Goal: Communication & Community: Share content

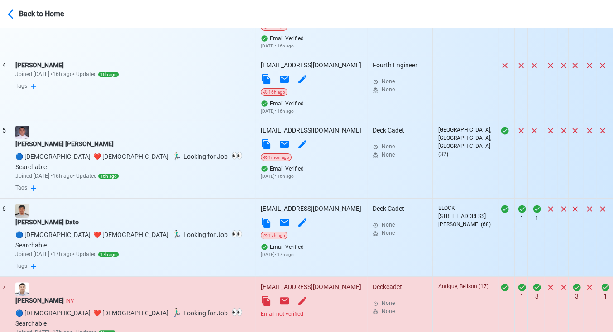
scroll to position [653, 0]
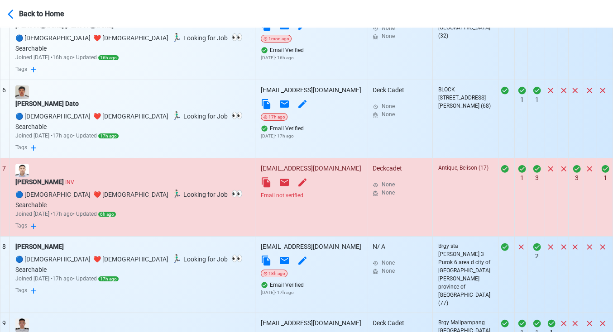
click at [261, 191] on div "Email not verified" at bounding box center [311, 195] width 100 height 8
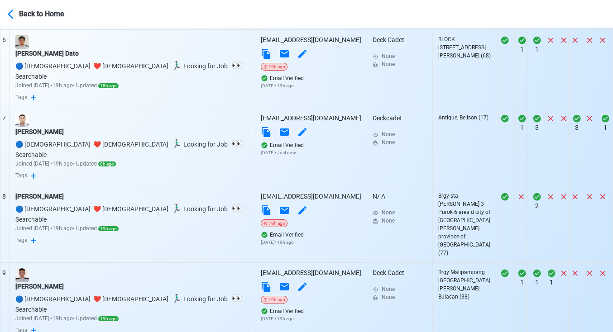
scroll to position [792, 0]
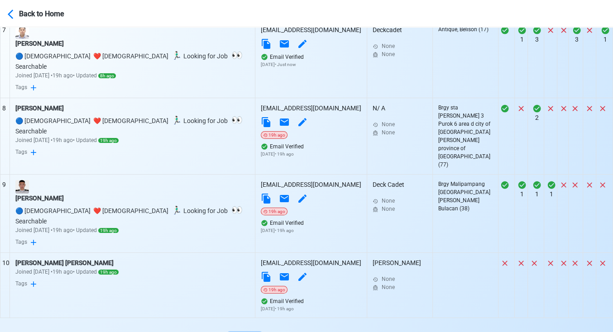
select select "100"
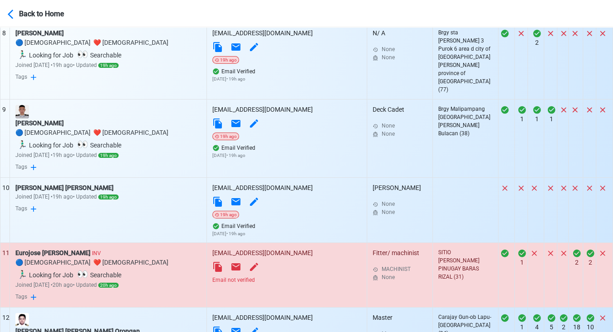
scroll to position [943, 0]
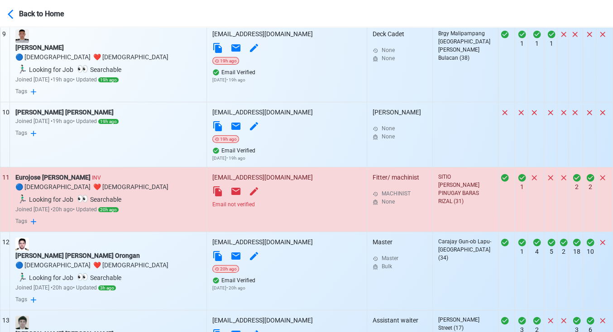
click at [276, 200] on div "Email not verified" at bounding box center [286, 204] width 149 height 8
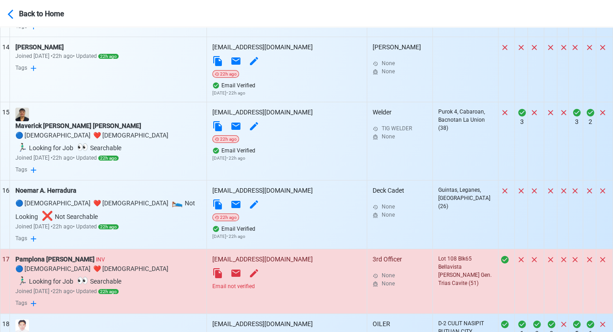
scroll to position [1295, 0]
click at [269, 282] on div "Email not verified" at bounding box center [286, 286] width 149 height 8
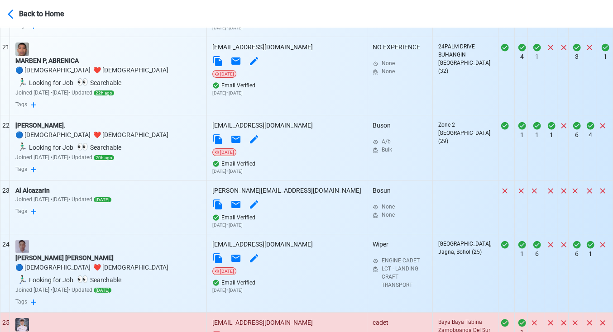
scroll to position [1797, 0]
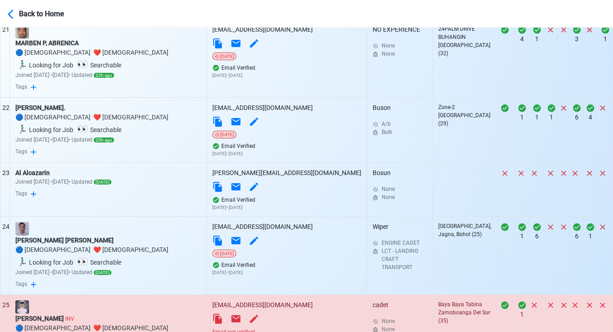
click at [275, 328] on div "Email not verified" at bounding box center [286, 332] width 149 height 8
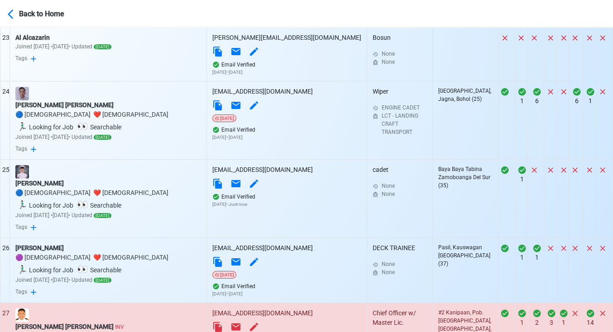
scroll to position [1948, 0]
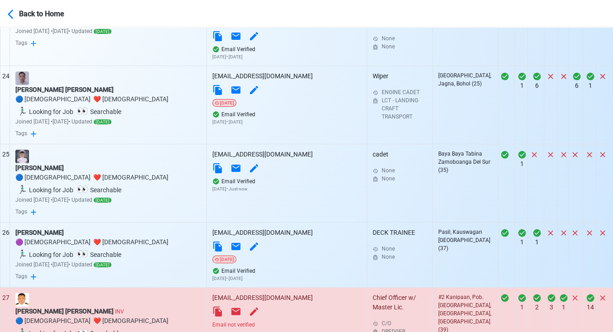
click at [271, 321] on div "Email not verified" at bounding box center [286, 325] width 149 height 8
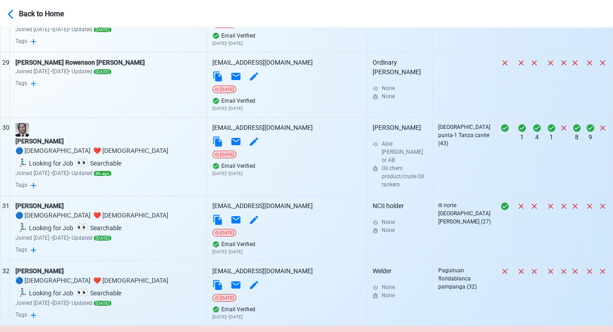
scroll to position [2350, 0]
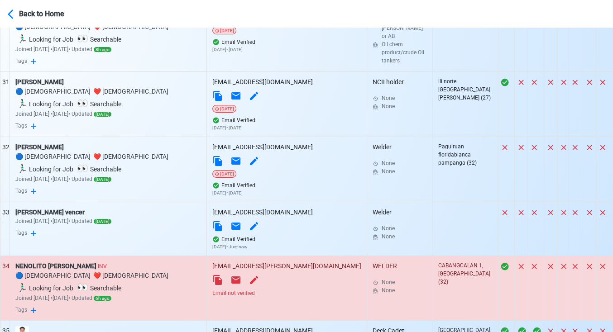
click at [267, 289] on div "Email not verified" at bounding box center [286, 293] width 149 height 8
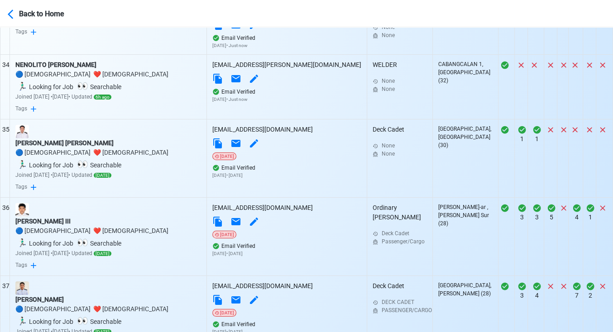
scroll to position [2753, 0]
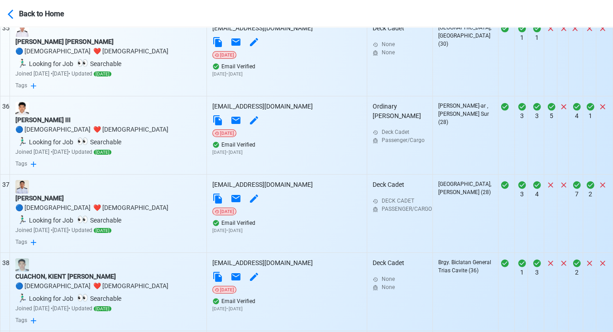
scroll to position [2853, 0]
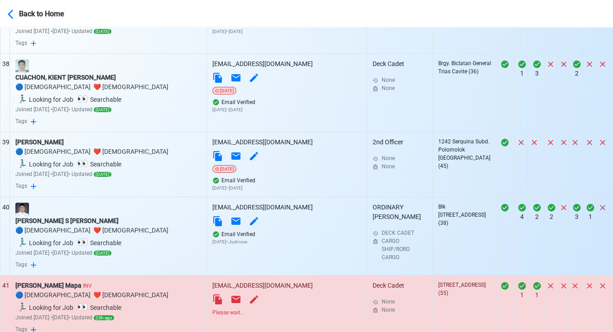
scroll to position [2954, 0]
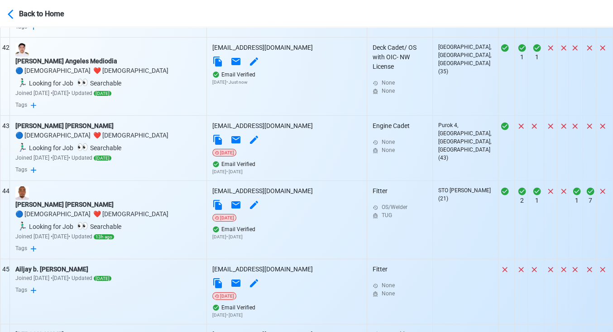
scroll to position [3306, 0]
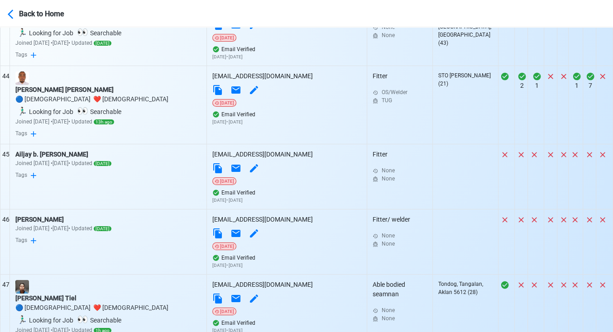
scroll to position [3407, 0]
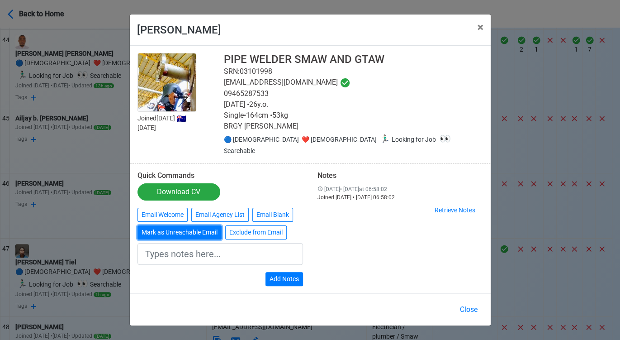
click at [188, 227] on button "Mark as Unreachable Email" at bounding box center [180, 232] width 84 height 14
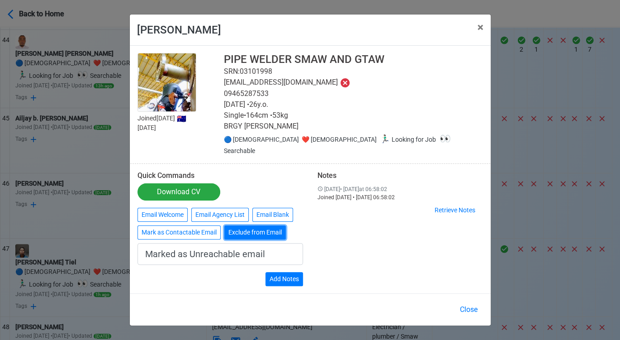
click at [249, 225] on button "Exclude from Email" at bounding box center [255, 232] width 62 height 14
type input "Exclude from Email"
click at [471, 302] on button "Close" at bounding box center [468, 309] width 29 height 17
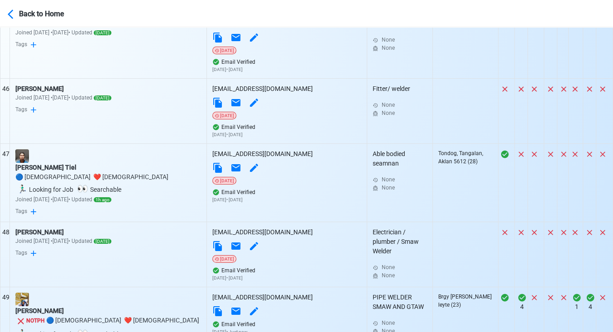
scroll to position [3507, 0]
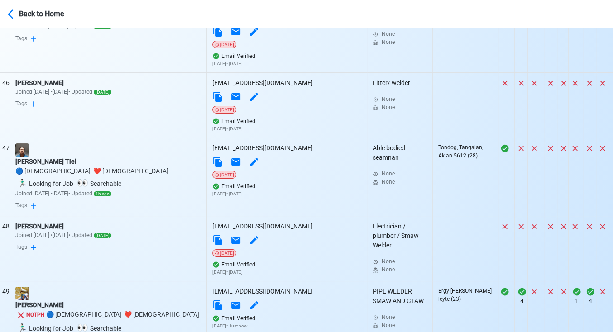
scroll to position [3658, 0]
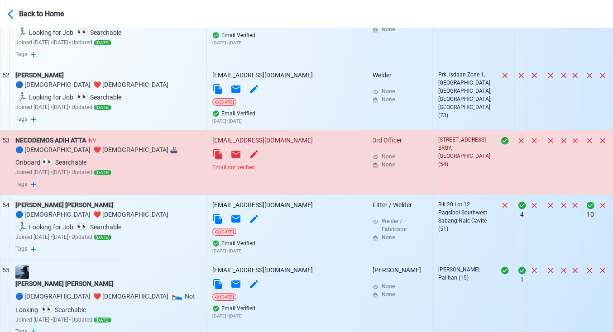
scroll to position [4010, 0]
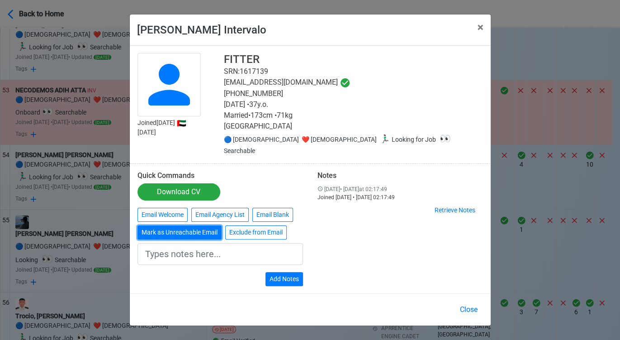
click at [179, 225] on button "Mark as Unreachable Email" at bounding box center [180, 232] width 84 height 14
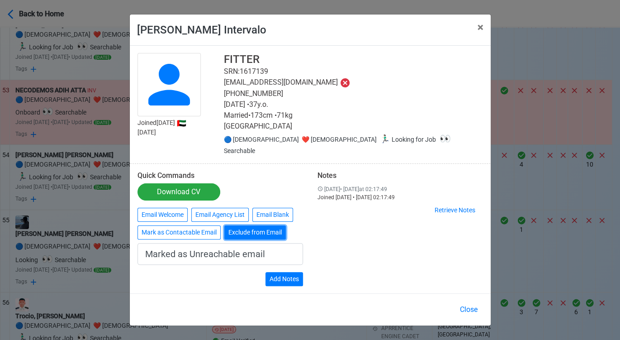
click at [268, 225] on button "Exclude from Email" at bounding box center [255, 232] width 62 height 14
type input "Exclude from Email"
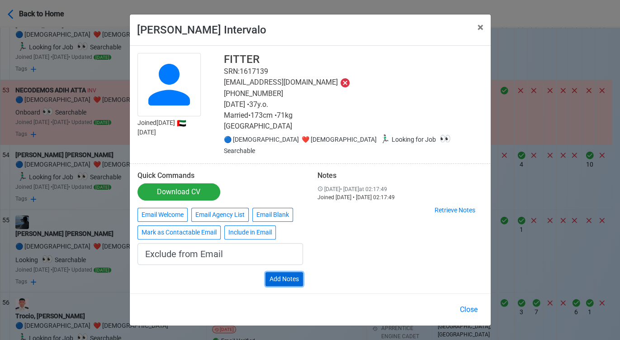
click at [288, 274] on button "Add Notes" at bounding box center [285, 279] width 38 height 14
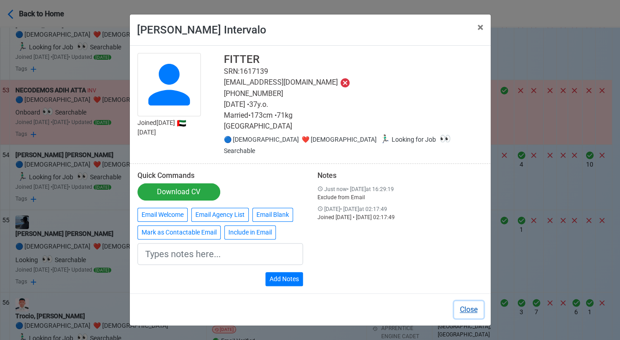
click at [467, 304] on button "Close" at bounding box center [468, 309] width 29 height 17
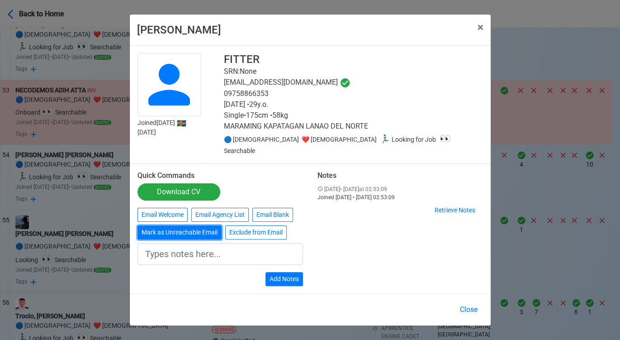
click at [176, 231] on button "Mark as Unreachable Email" at bounding box center [180, 232] width 84 height 14
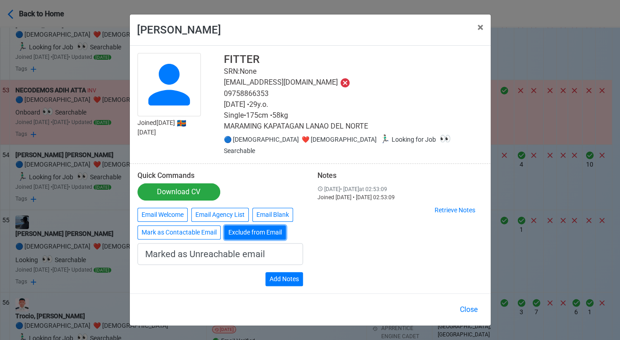
click at [235, 226] on button "Exclude from Email" at bounding box center [255, 232] width 62 height 14
type input "Exclude from Email"
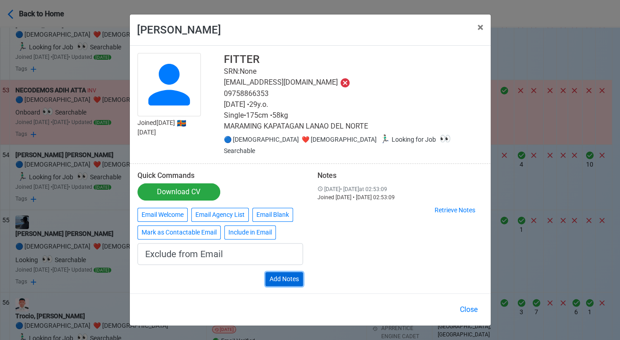
click at [279, 276] on button "Add Notes" at bounding box center [285, 279] width 38 height 14
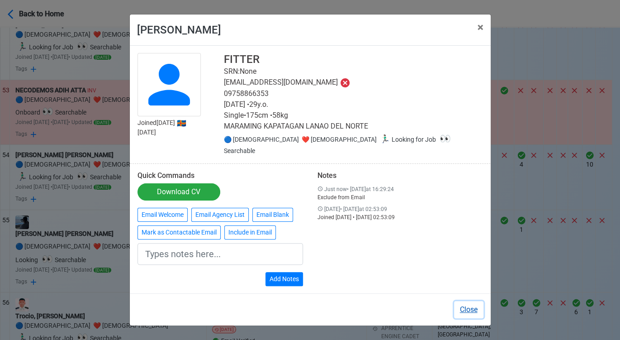
click at [471, 303] on button "Close" at bounding box center [468, 309] width 29 height 17
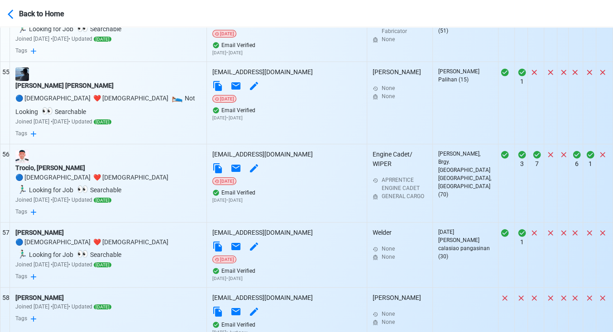
scroll to position [4161, 0]
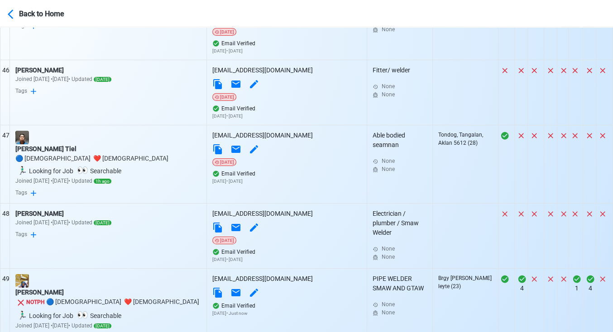
scroll to position [3507, 0]
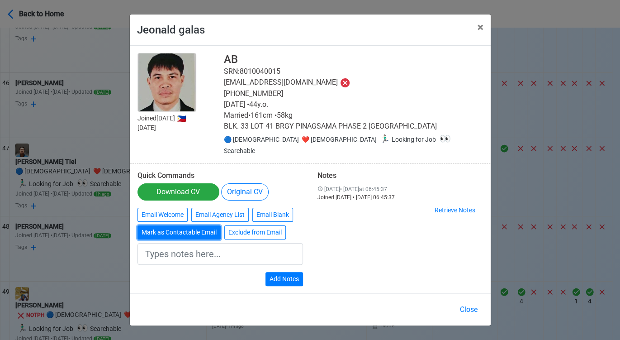
click at [192, 227] on button "Mark as Contactable Email" at bounding box center [179, 232] width 83 height 14
type input "Marked as Contactable email"
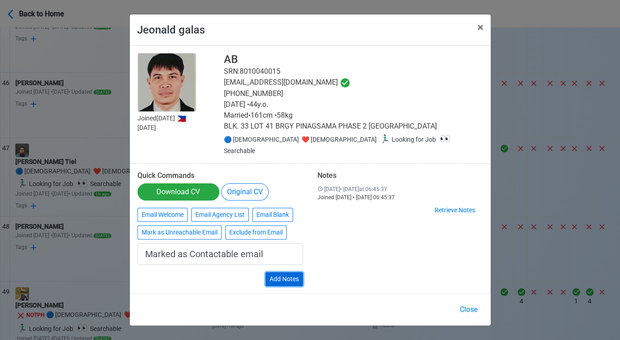
click at [296, 273] on button "Add Notes" at bounding box center [285, 279] width 38 height 14
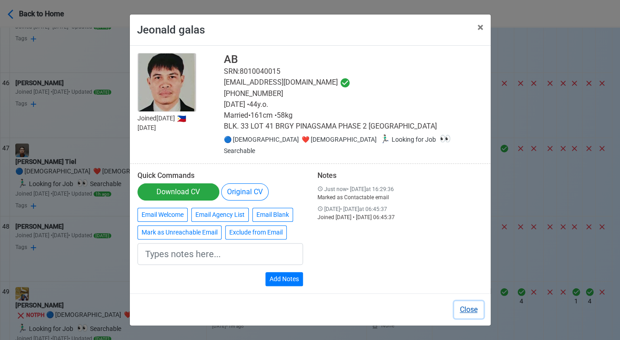
click at [467, 301] on button "Close" at bounding box center [468, 309] width 29 height 17
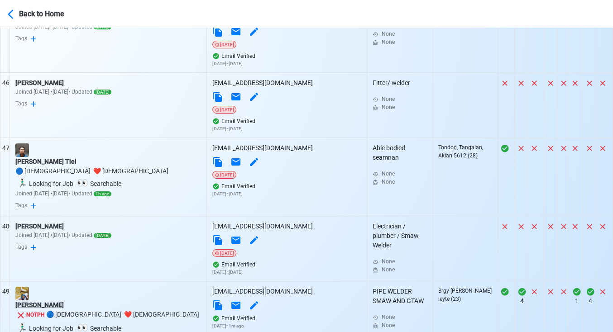
click at [53, 300] on div "Gerry Macaron" at bounding box center [108, 305] width 186 height 10
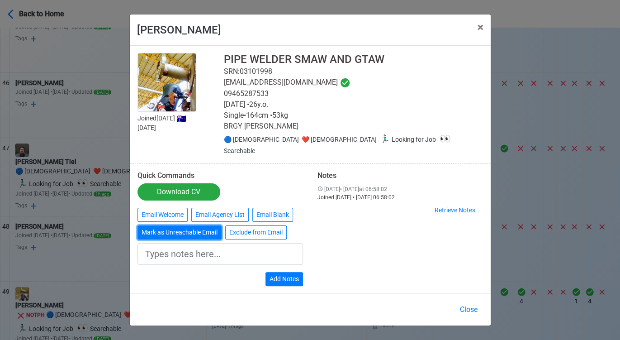
click at [187, 229] on button "Mark as Unreachable Email" at bounding box center [180, 232] width 84 height 14
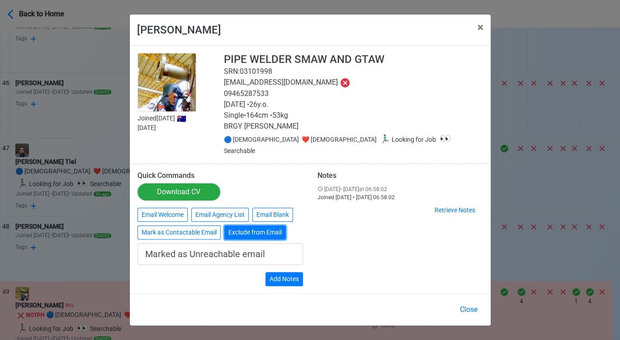
click at [253, 227] on button "Exclude from Email" at bounding box center [255, 232] width 62 height 14
type input "Exclude from Email"
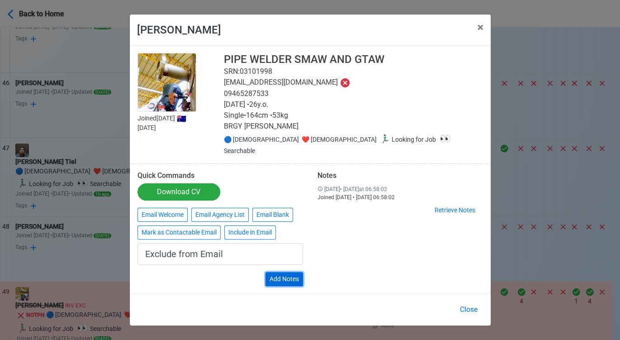
click at [278, 272] on button "Add Notes" at bounding box center [285, 279] width 38 height 14
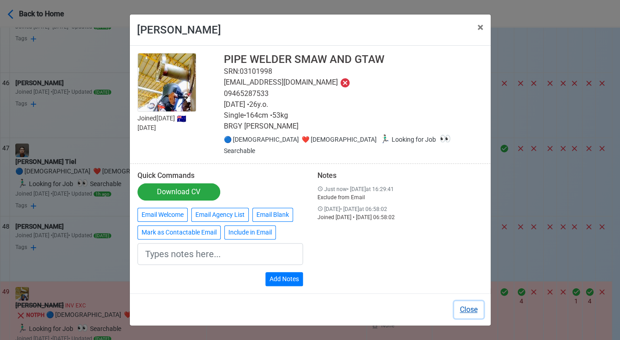
click at [472, 303] on button "Close" at bounding box center [468, 309] width 29 height 17
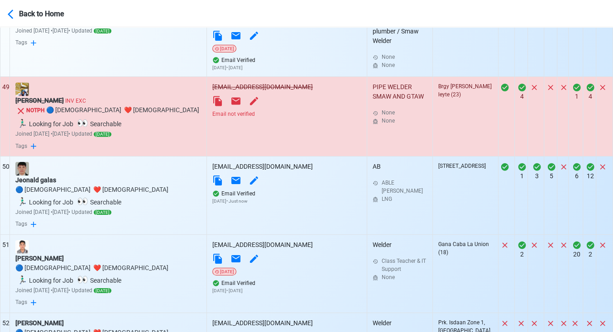
scroll to position [3708, 0]
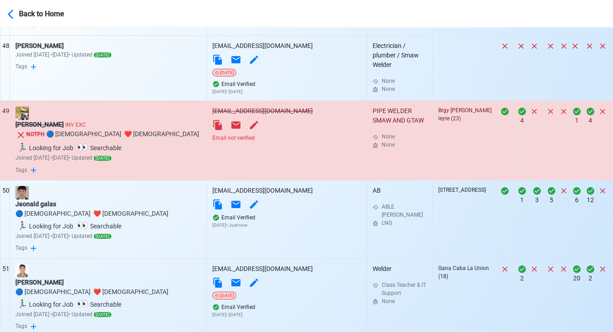
scroll to position [3678, 0]
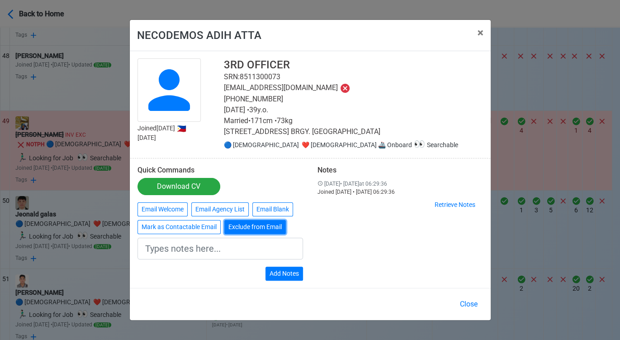
click at [247, 229] on button "Exclude from Email" at bounding box center [255, 227] width 62 height 14
type input "Exclude from Email"
click at [294, 273] on button "Add Notes" at bounding box center [285, 274] width 38 height 14
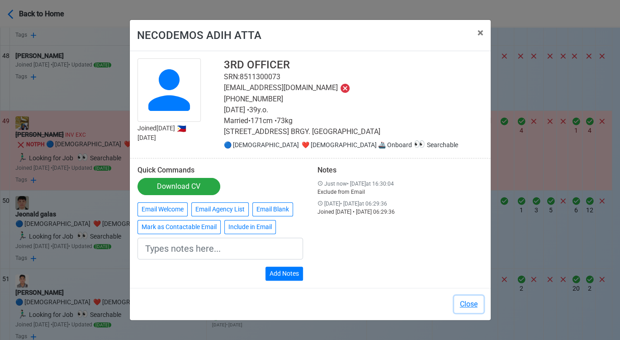
drag, startPoint x: 473, startPoint y: 301, endPoint x: 290, endPoint y: 270, distance: 185.9
click at [472, 301] on button "Close" at bounding box center [468, 304] width 29 height 17
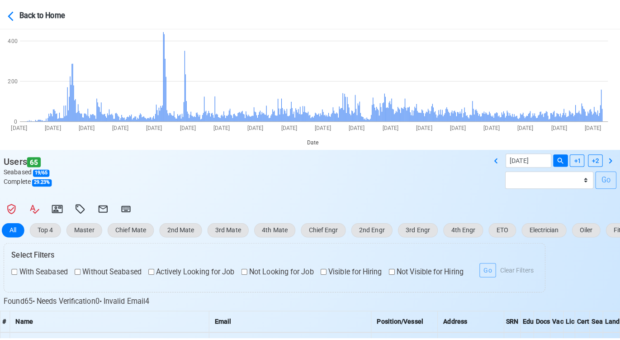
scroll to position [57, 0]
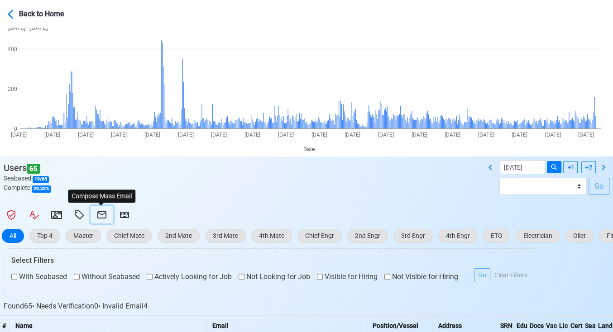
click at [103, 210] on icon at bounding box center [101, 215] width 11 height 11
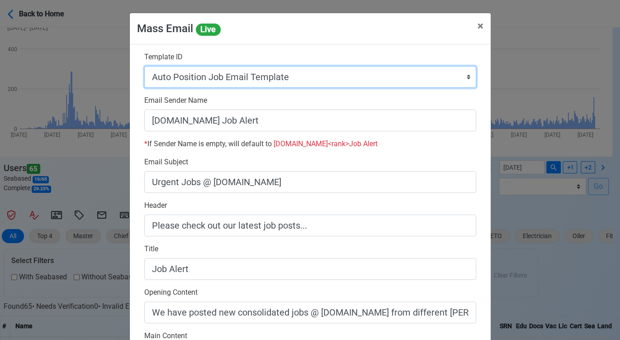
click at [319, 82] on select "Auto Position Job Email Template Incomplete CV Email Template ETO/ETR Job Email…" at bounding box center [310, 77] width 332 height 22
select select "d-0c193ece46b24c5dbce89cdb3e751472"
click at [144, 66] on select "Auto Position Job Email Template Incomplete CV Email Template ETO/ETR Job Email…" at bounding box center [310, 77] width 332 height 22
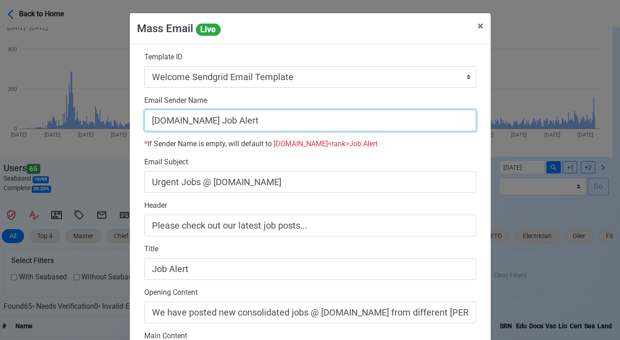
drag, startPoint x: 208, startPoint y: 121, endPoint x: 326, endPoint y: 121, distance: 118.1
click at [326, 121] on input "[DOMAIN_NAME] Job Alert" at bounding box center [310, 121] width 332 height 22
click at [144, 119] on input "[DOMAIN_NAME]" at bounding box center [310, 121] width 332 height 22
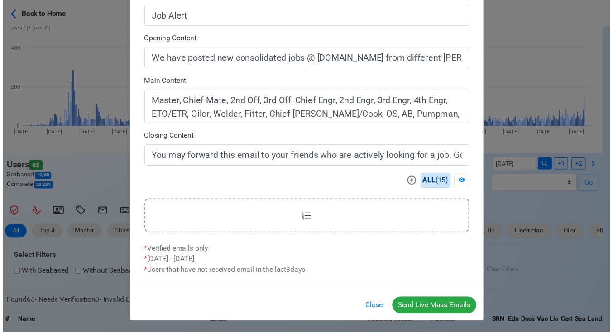
scroll to position [254, 0]
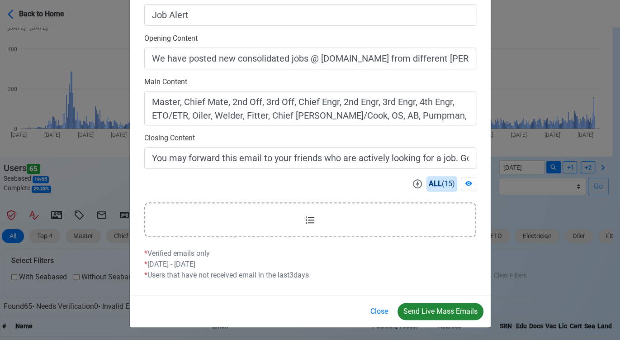
type input "Welcome to SeamanBio.PH"
click at [437, 311] on button "Send Live Mass Emails" at bounding box center [441, 311] width 86 height 17
click at [381, 311] on button "Close" at bounding box center [379, 311] width 29 height 17
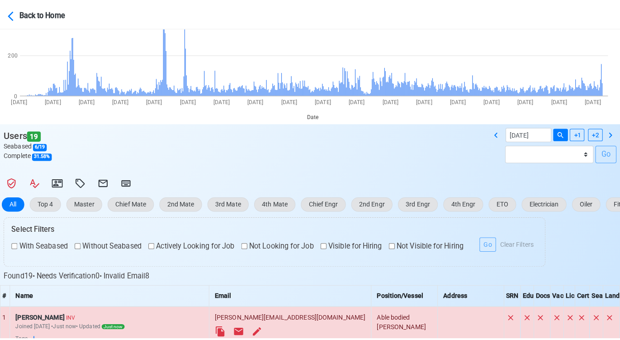
scroll to position [151, 0]
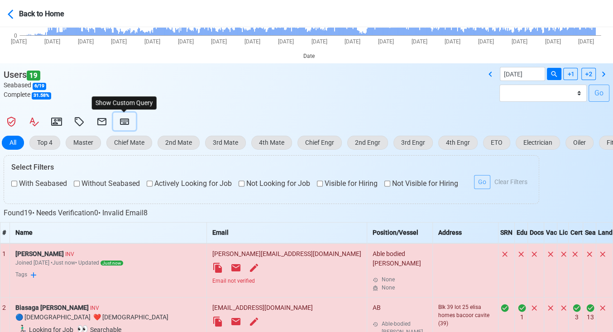
click at [121, 120] on icon at bounding box center [124, 122] width 9 height 6
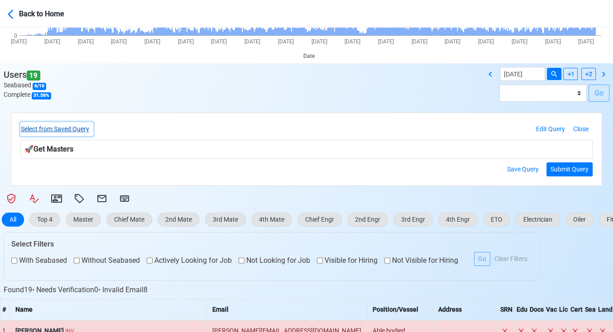
click at [86, 129] on button "Select from Saved Query" at bounding box center [56, 129] width 73 height 14
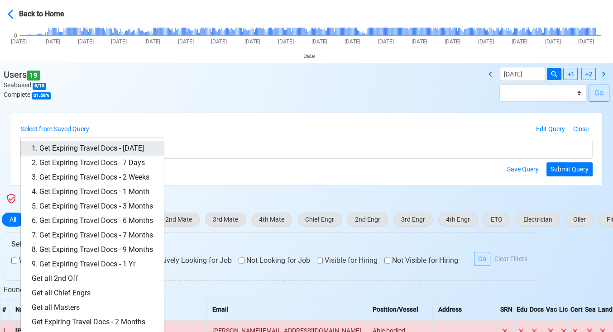
click at [119, 145] on link "1. Get Expiring Travel Docs - [DATE]" at bounding box center [92, 148] width 143 height 14
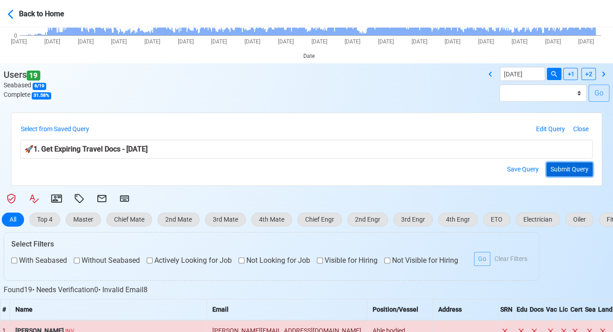
click at [576, 163] on button "Submit Query" at bounding box center [569, 169] width 46 height 14
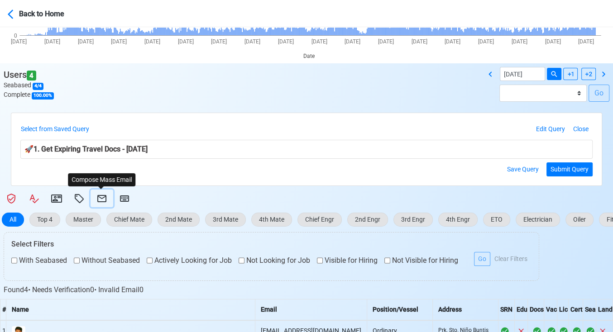
click at [102, 196] on icon at bounding box center [101, 198] width 11 height 11
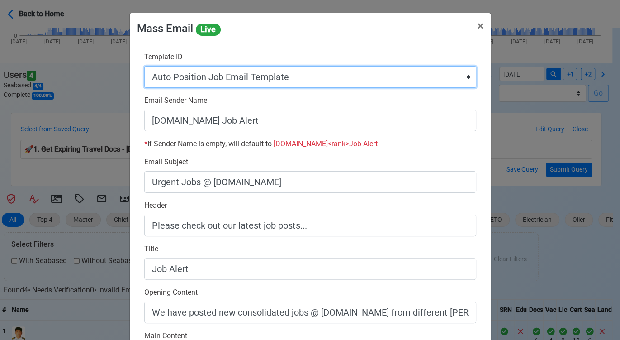
click at [293, 76] on select "Auto Position Job Email Template Incomplete CV Email Template ETO/ETR Job Email…" at bounding box center [310, 77] width 332 height 22
select select "d-3e71907ffd064a39999872a824aaf79a"
click at [144, 66] on select "Auto Position Job Email Template Incomplete CV Email Template ETO/ETR Job Email…" at bounding box center [310, 77] width 332 height 22
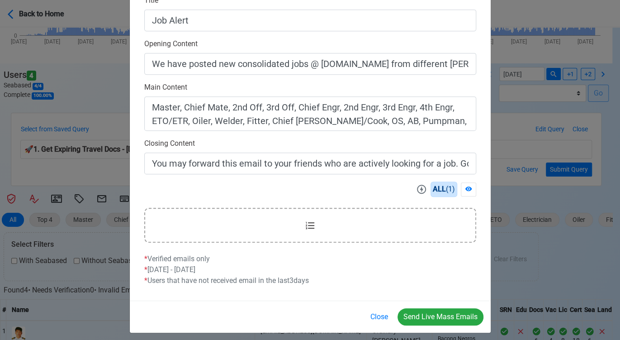
scroll to position [254, 0]
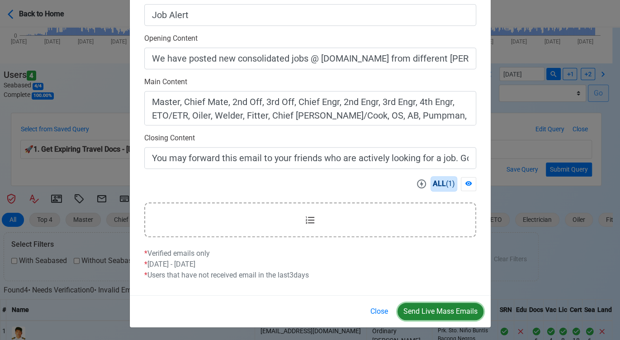
click at [438, 311] on button "Send Live Mass Emails" at bounding box center [441, 311] width 86 height 17
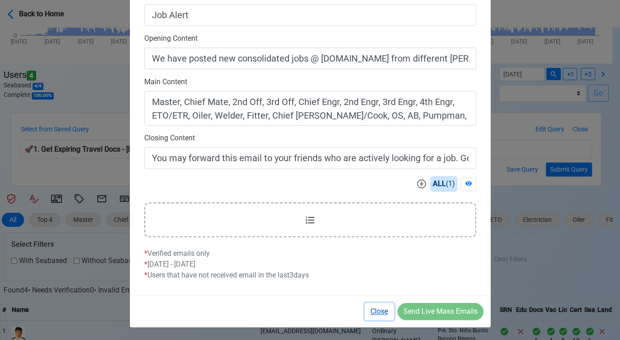
click at [365, 310] on button "Close" at bounding box center [379, 311] width 29 height 17
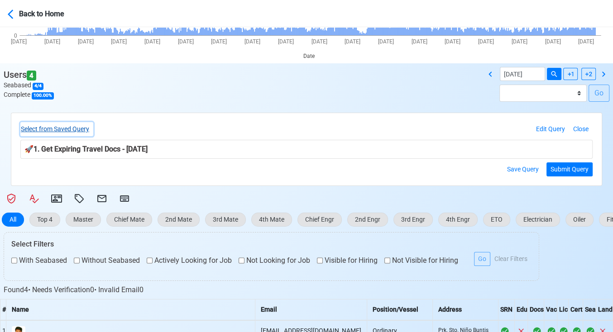
click at [59, 129] on button "Select from Saved Query" at bounding box center [56, 129] width 73 height 14
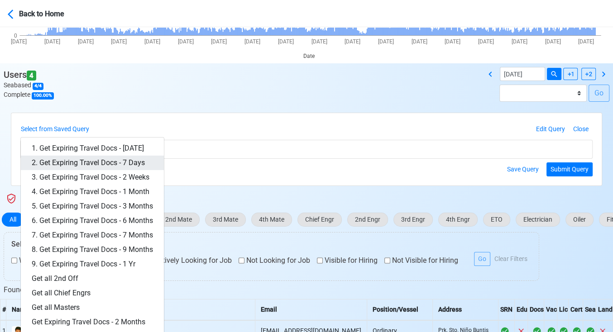
click at [111, 164] on link "2. Get Expiring Travel Docs - 7 Days" at bounding box center [92, 163] width 143 height 14
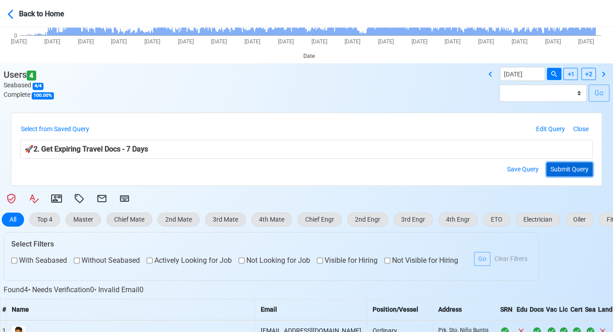
click at [570, 169] on button "Submit Query" at bounding box center [569, 169] width 46 height 14
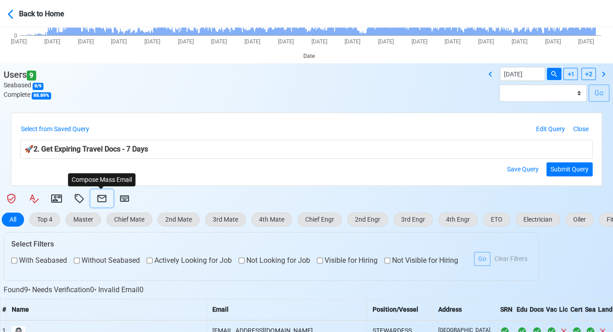
click at [100, 198] on icon at bounding box center [101, 198] width 11 height 11
select select "d-3e71907ffd064a39999872a824aaf79a"
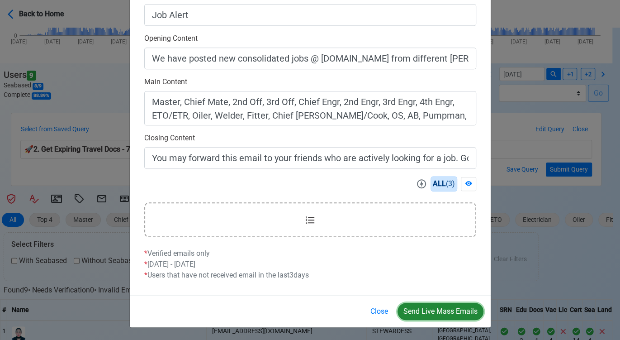
click at [446, 313] on button "Send Live Mass Emails" at bounding box center [441, 311] width 86 height 17
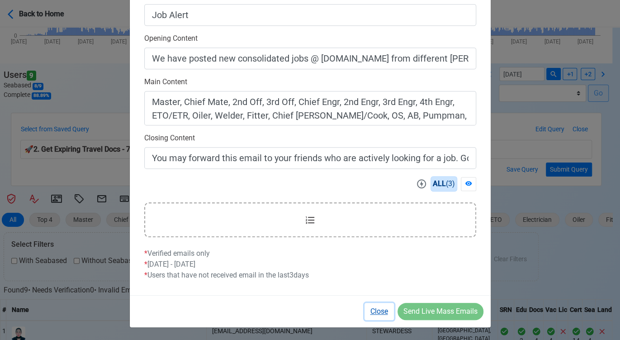
click at [378, 312] on button "Close" at bounding box center [379, 311] width 29 height 17
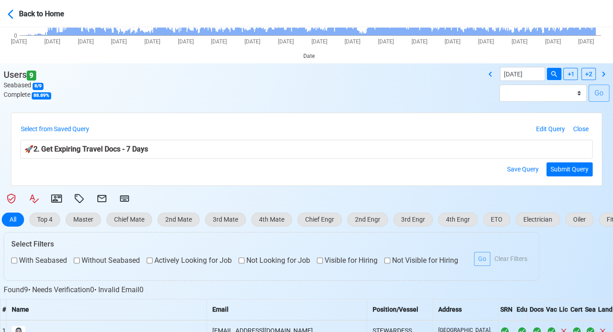
click at [69, 122] on div "Select from Saved Query 1. Get Expiring Travel Docs - [DATE] 2. Get Expiring Tr…" at bounding box center [56, 129] width 73 height 14
click at [69, 128] on button "Select from Saved Query" at bounding box center [56, 129] width 73 height 14
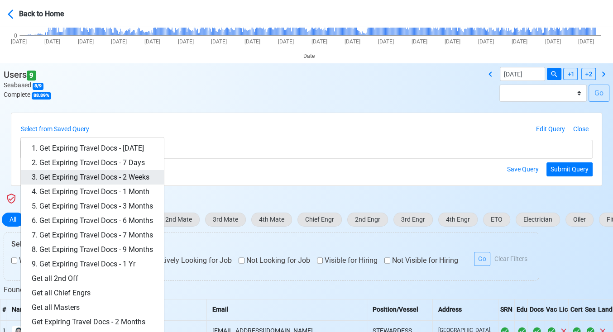
click at [120, 178] on link "3. Get Expiring Travel Docs - 2 Weeks" at bounding box center [92, 177] width 143 height 14
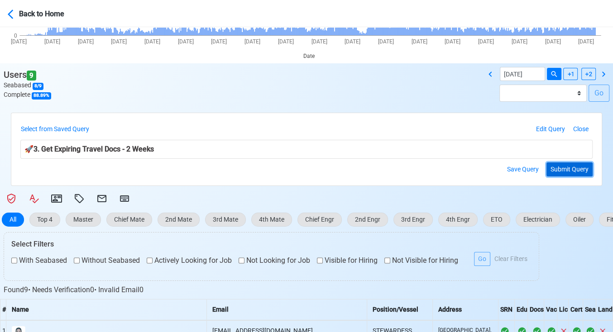
click at [563, 162] on button "Submit Query" at bounding box center [569, 169] width 46 height 14
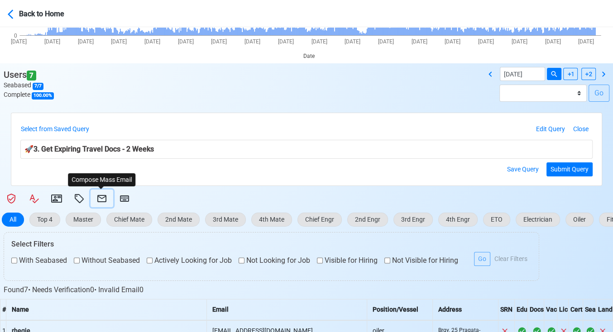
click at [104, 199] on icon at bounding box center [101, 198] width 11 height 11
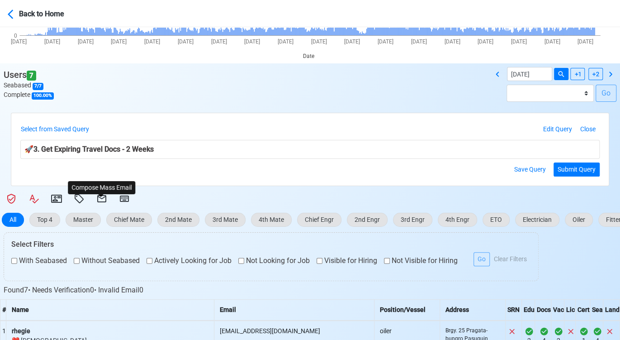
select select "d-3e71907ffd064a39999872a824aaf79a"
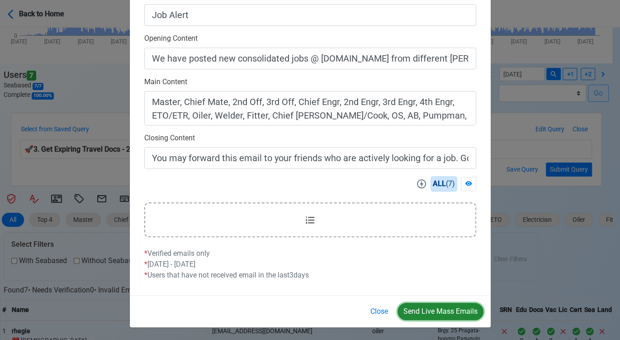
click at [402, 311] on button "Send Live Mass Emails" at bounding box center [441, 311] width 86 height 17
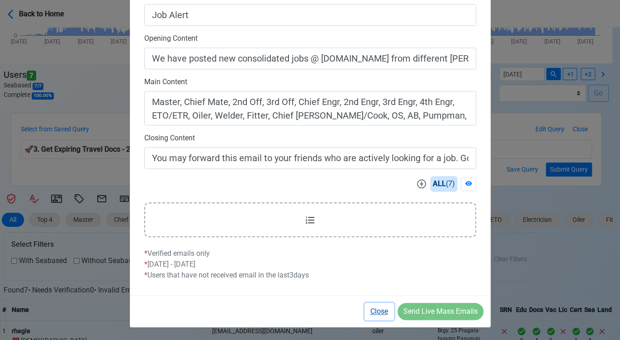
click at [378, 310] on button "Close" at bounding box center [379, 311] width 29 height 17
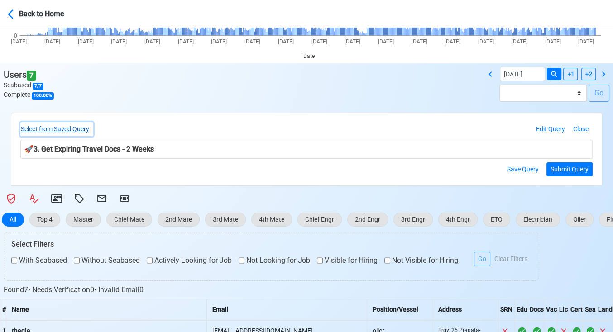
click at [64, 129] on button "Select from Saved Query" at bounding box center [56, 129] width 73 height 14
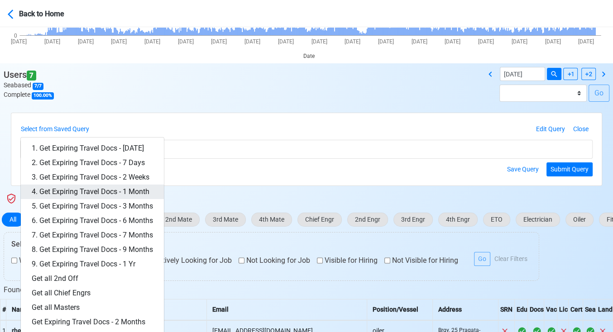
click at [124, 191] on link "4. Get Expiring Travel Docs - 1 Month" at bounding box center [92, 192] width 143 height 14
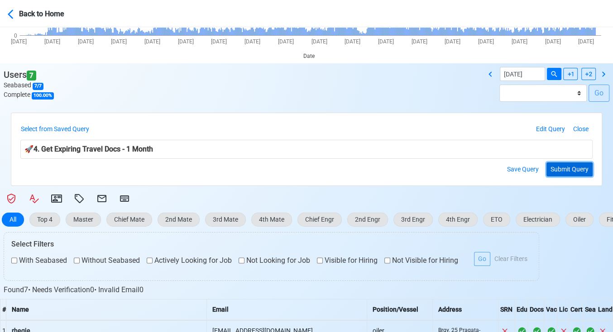
click at [568, 166] on button "Submit Query" at bounding box center [569, 169] width 46 height 14
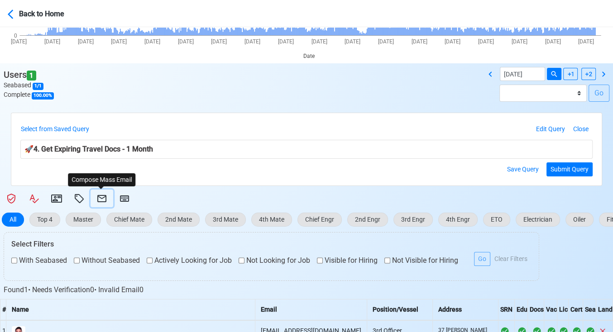
click at [100, 194] on icon at bounding box center [101, 198] width 11 height 11
select select "d-3e71907ffd064a39999872a824aaf79a"
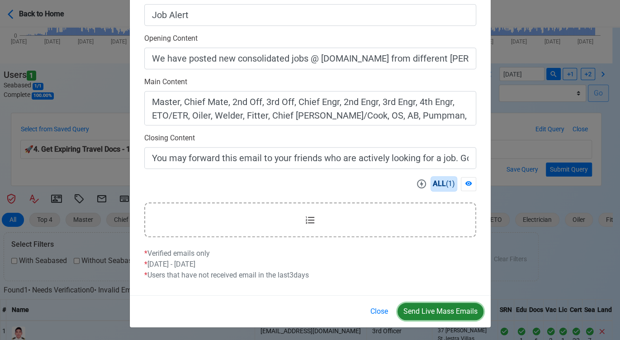
click at [443, 304] on button "Send Live Mass Emails" at bounding box center [441, 311] width 86 height 17
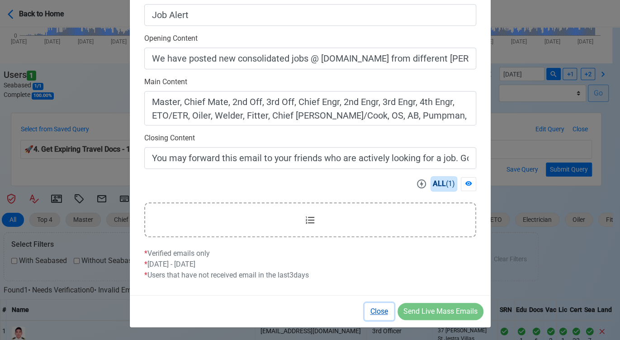
click at [384, 312] on button "Close" at bounding box center [379, 311] width 29 height 17
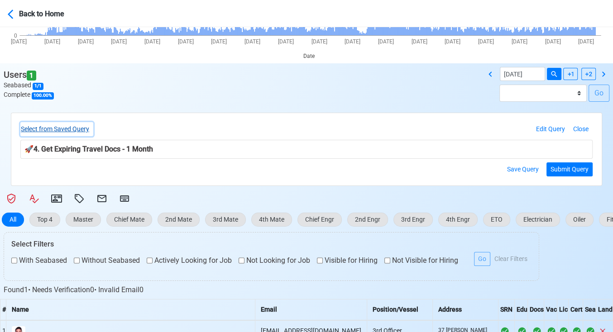
click at [84, 129] on button "Select from Saved Query" at bounding box center [56, 129] width 73 height 14
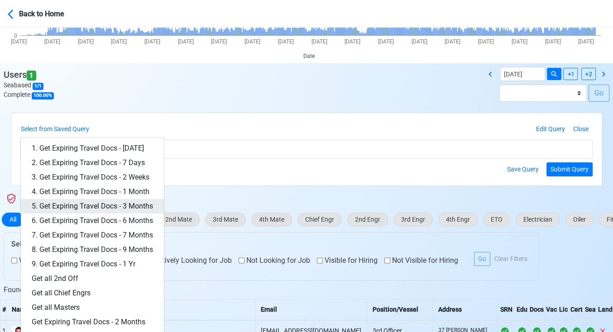
click at [139, 202] on link "5. Get Expiring Travel Docs - 3 Months" at bounding box center [92, 206] width 143 height 14
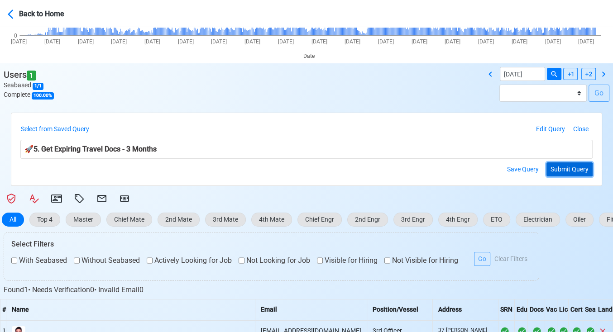
click at [572, 170] on button "Submit Query" at bounding box center [569, 169] width 46 height 14
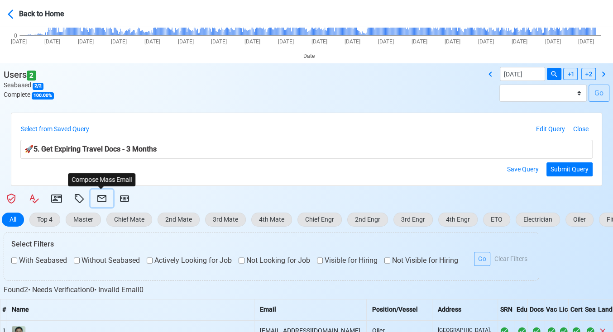
click at [102, 198] on icon at bounding box center [101, 198] width 11 height 11
select select "d-3e71907ffd064a39999872a824aaf79a"
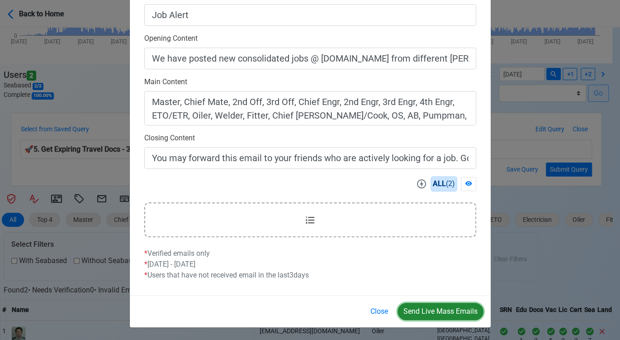
click at [455, 306] on button "Send Live Mass Emails" at bounding box center [441, 311] width 86 height 17
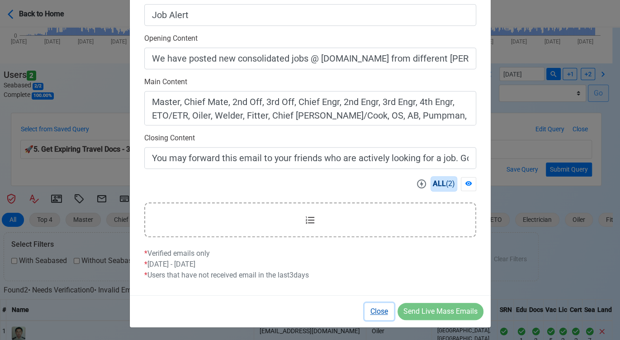
click at [380, 310] on button "Close" at bounding box center [379, 311] width 29 height 17
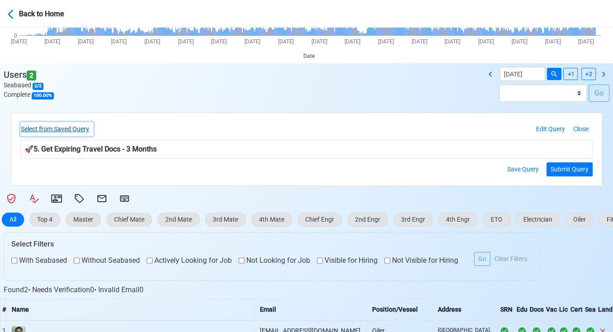
click at [83, 131] on button "Select from Saved Query" at bounding box center [56, 129] width 73 height 14
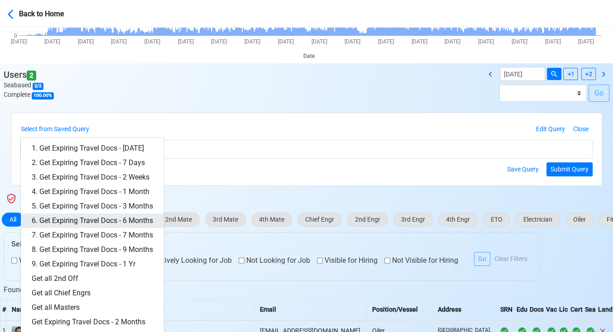
click at [138, 218] on link "6. Get Expiring Travel Docs - 6 Months" at bounding box center [92, 221] width 143 height 14
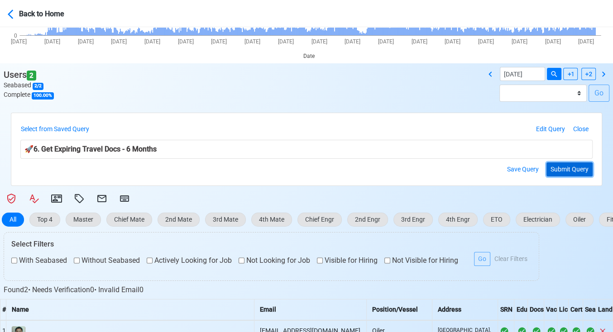
click at [562, 172] on button "Submit Query" at bounding box center [569, 169] width 46 height 14
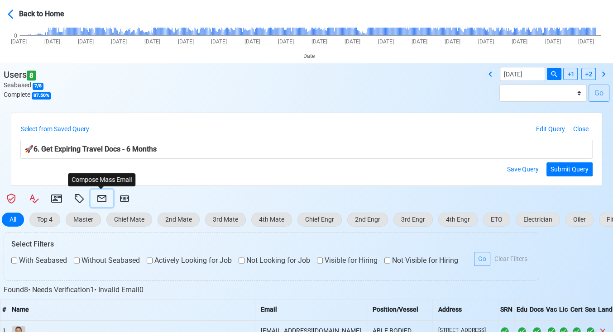
click at [102, 198] on icon at bounding box center [101, 198] width 11 height 11
select select "d-3e71907ffd064a39999872a824aaf79a"
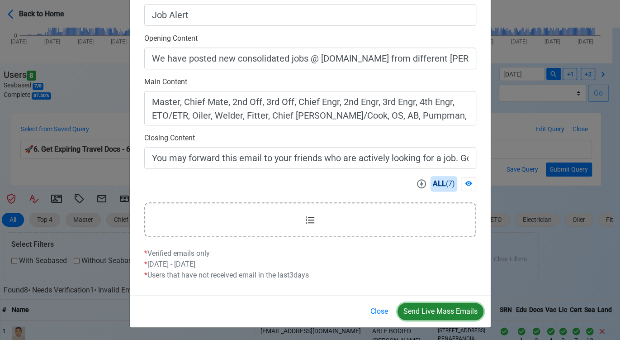
click at [462, 309] on button "Send Live Mass Emails" at bounding box center [441, 311] width 86 height 17
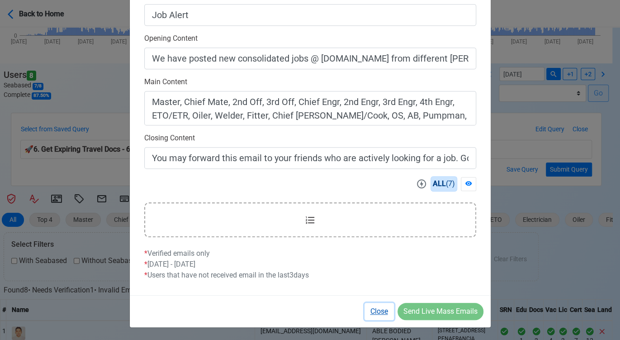
click at [370, 310] on button "Close" at bounding box center [379, 311] width 29 height 17
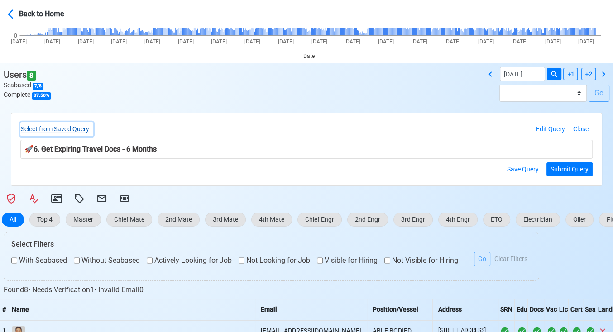
click at [82, 125] on button "Select from Saved Query" at bounding box center [56, 129] width 73 height 14
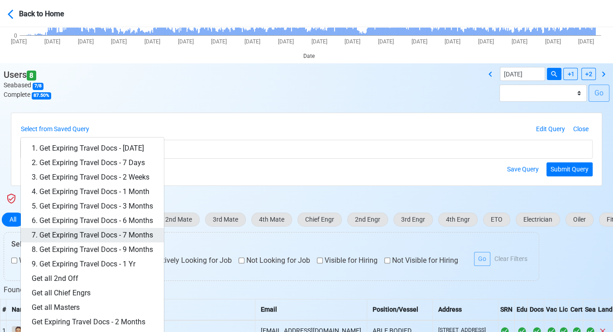
click at [140, 234] on link "7. Get Expiring Travel Docs - 7 Months" at bounding box center [92, 235] width 143 height 14
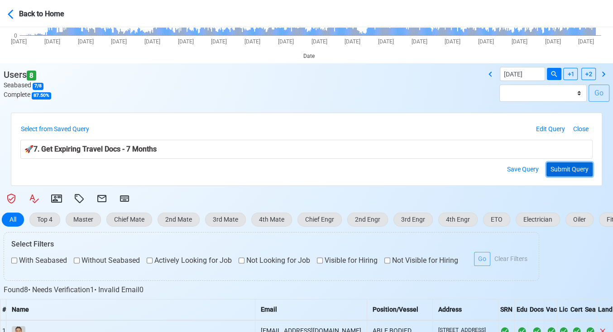
click at [582, 163] on button "Submit Query" at bounding box center [569, 169] width 46 height 14
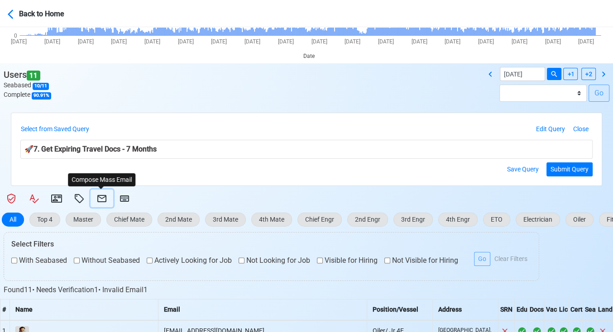
click at [100, 198] on icon at bounding box center [101, 198] width 11 height 11
select select "d-3e71907ffd064a39999872a824aaf79a"
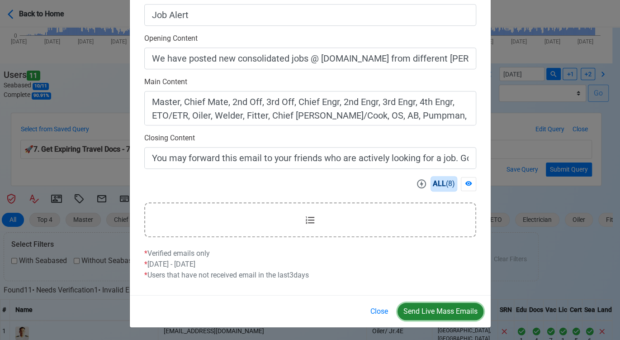
click at [450, 312] on button "Send Live Mass Emails" at bounding box center [441, 311] width 86 height 17
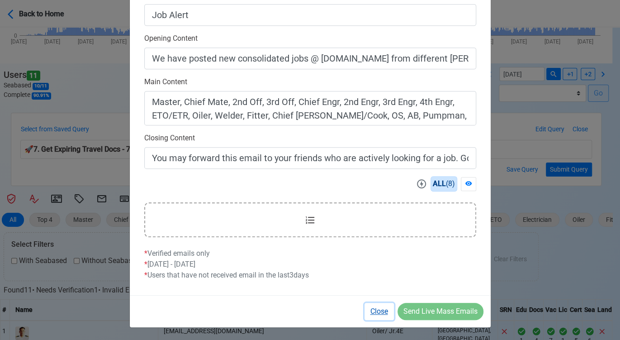
click at [374, 308] on button "Close" at bounding box center [379, 311] width 29 height 17
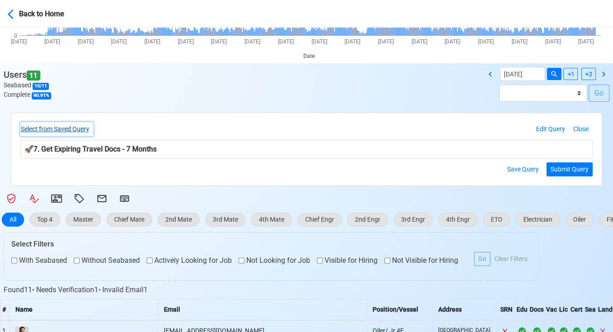
click at [57, 128] on button "Select from Saved Query" at bounding box center [56, 129] width 73 height 14
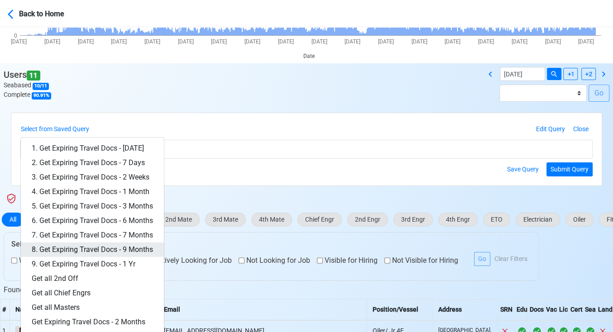
click at [144, 250] on link "8. Get Expiring Travel Docs - 9 Months" at bounding box center [92, 250] width 143 height 14
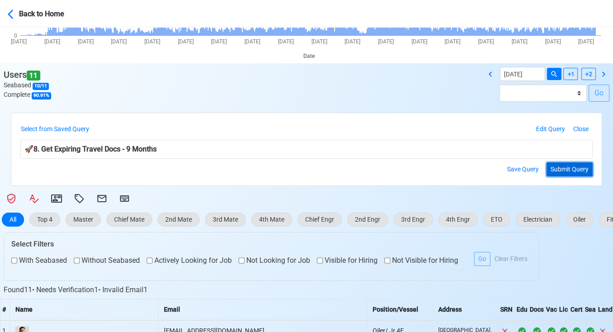
click at [567, 166] on button "Submit Query" at bounding box center [569, 169] width 46 height 14
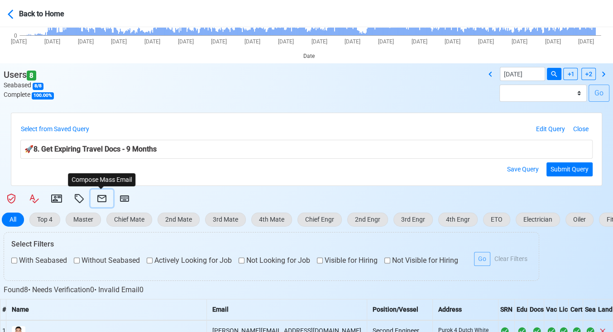
click at [98, 199] on icon at bounding box center [101, 198] width 11 height 11
select select "d-3e71907ffd064a39999872a824aaf79a"
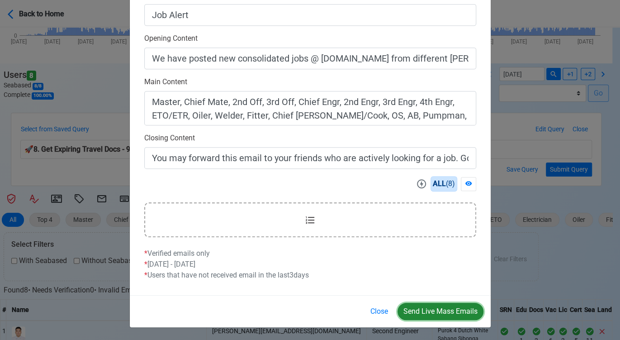
click at [454, 315] on button "Send Live Mass Emails" at bounding box center [441, 311] width 86 height 17
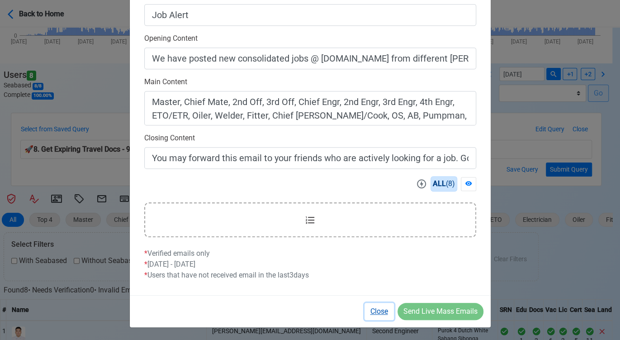
click at [383, 313] on button "Close" at bounding box center [379, 311] width 29 height 17
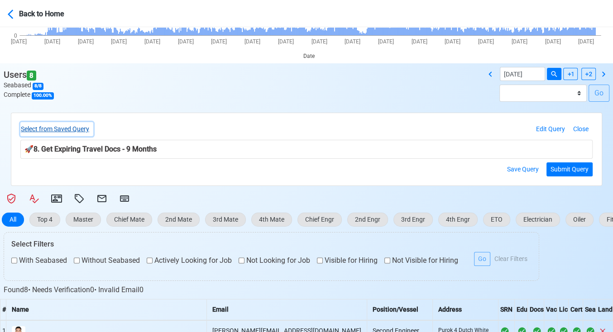
click at [73, 127] on button "Select from Saved Query" at bounding box center [56, 129] width 73 height 14
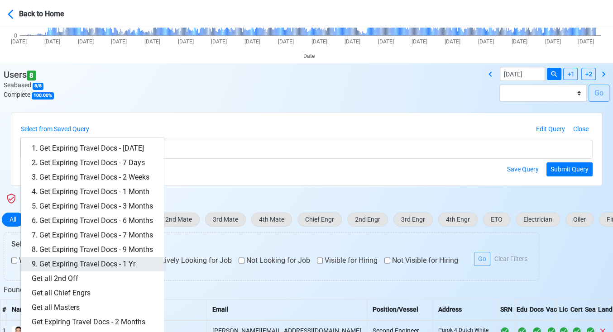
click at [122, 262] on link "9. Get Expiring Travel Docs - 1 Yr" at bounding box center [92, 264] width 143 height 14
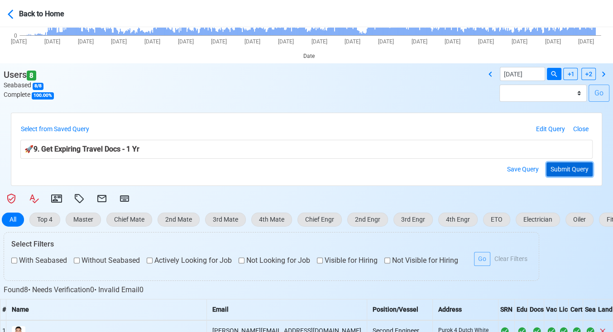
click at [575, 168] on button "Submit Query" at bounding box center [569, 169] width 46 height 14
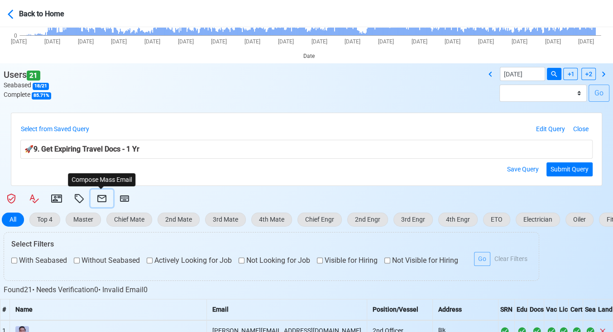
click at [99, 195] on icon at bounding box center [101, 198] width 11 height 11
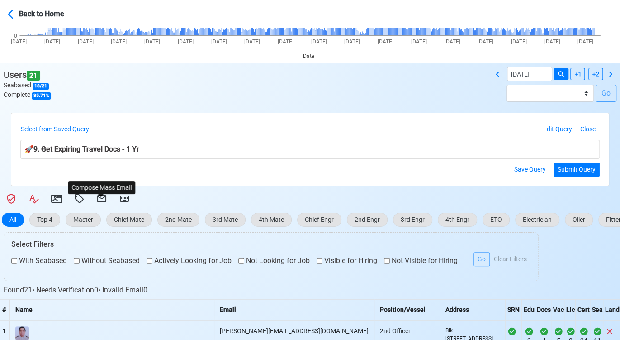
select select "d-3e71907ffd064a39999872a824aaf79a"
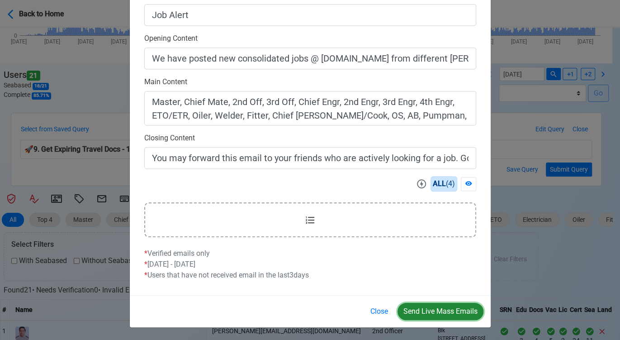
click at [441, 309] on button "Send Live Mass Emails" at bounding box center [441, 311] width 86 height 17
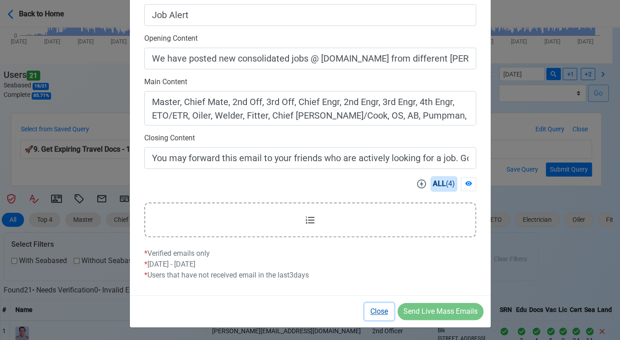
click at [378, 309] on button "Close" at bounding box center [379, 311] width 29 height 17
